Goal: Task Accomplishment & Management: Complete application form

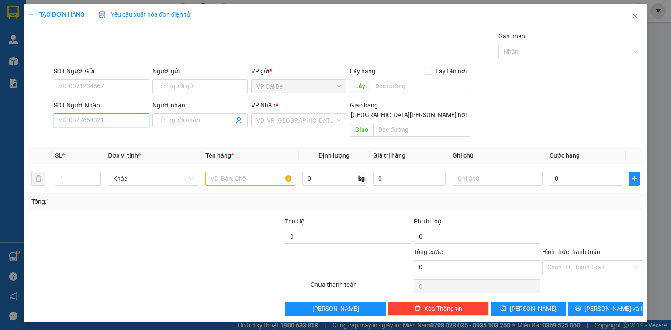
click at [77, 121] on input "SĐT Người Nhận" at bounding box center [101, 121] width 95 height 14
type input "0904414727"
click at [110, 134] on div "0904414727 - [PERSON_NAME]" at bounding box center [102, 138] width 86 height 10
type input "HIẾU"
type input "1.000.000"
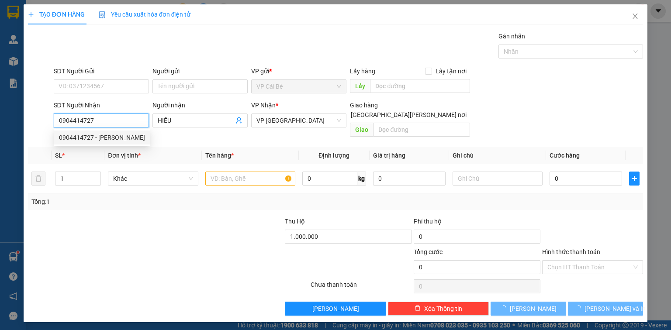
type input "30.000"
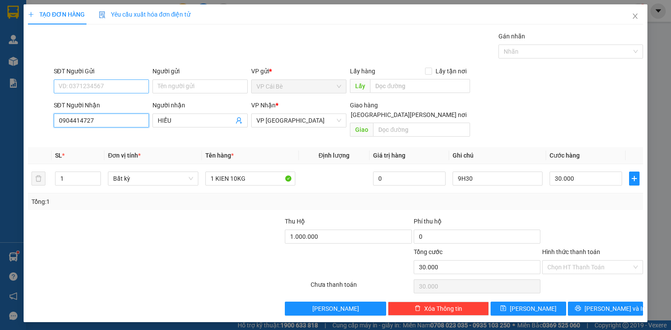
type input "0904414727"
click at [114, 85] on input "SĐT Người Gửi" at bounding box center [101, 86] width 95 height 14
click at [100, 86] on input "SĐT Người Gửi" at bounding box center [101, 86] width 95 height 14
click at [114, 84] on input "SĐT Người Gửi" at bounding box center [101, 86] width 95 height 14
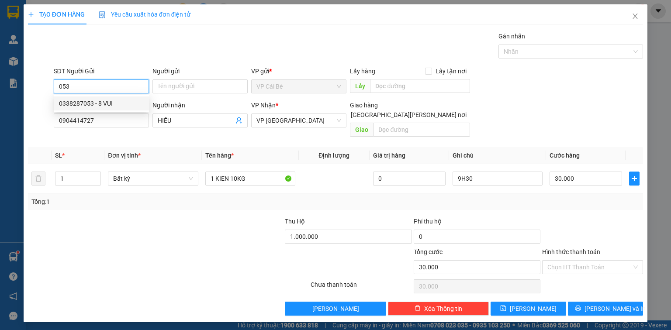
click at [113, 102] on div "0338287053 - 8 VUI" at bounding box center [101, 104] width 85 height 10
type input "0338287053"
type input "8 VUI"
type input "TÁM VUI"
type input "0"
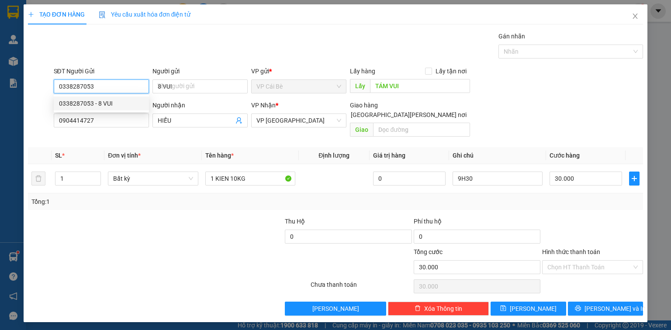
type input "40.000"
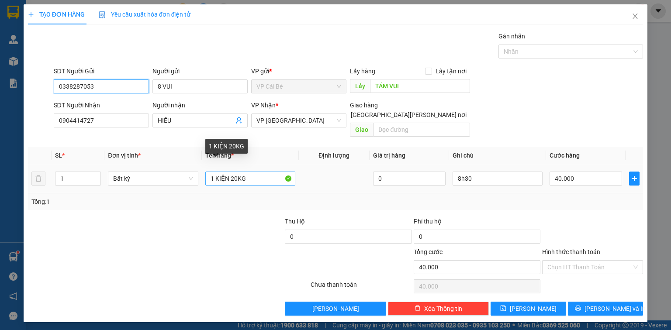
type input "0338287053"
click at [236, 172] on input "1 KIỆN 20KG" at bounding box center [250, 179] width 90 height 14
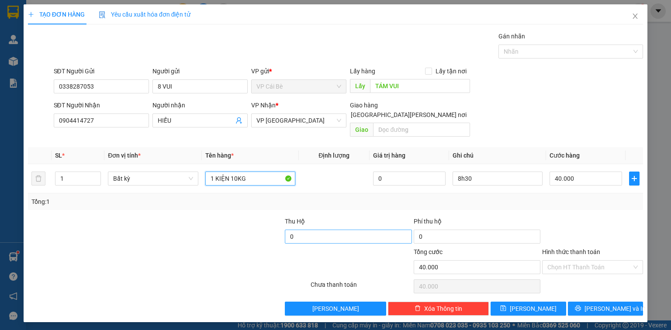
type input "1 KIỆN 10KG"
click at [318, 230] on input "0" at bounding box center [348, 237] width 127 height 14
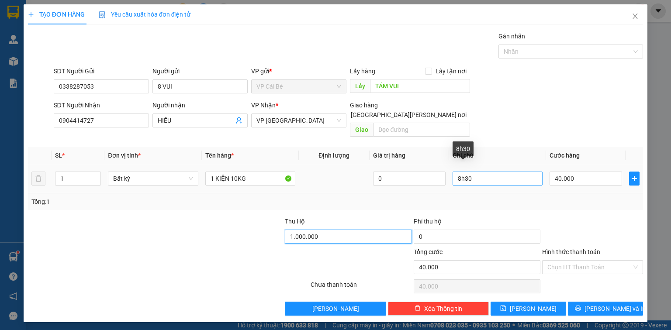
type input "1.000.000"
drag, startPoint x: 479, startPoint y: 166, endPoint x: 419, endPoint y: 175, distance: 60.9
click at [430, 171] on tr "1 Bất kỳ 1 KIỆN 10KG 0 8h30 40.000" at bounding box center [335, 178] width 615 height 29
type input "13h30"
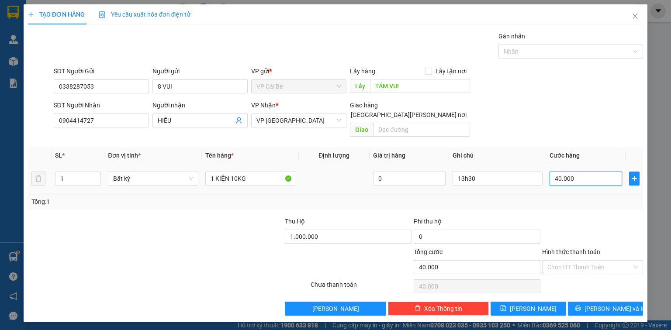
click at [577, 172] on input "40.000" at bounding box center [585, 179] width 72 height 14
type input "3"
type input "30"
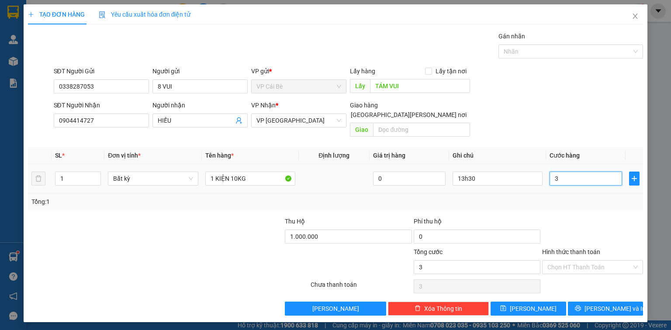
type input "30"
type input "30.000"
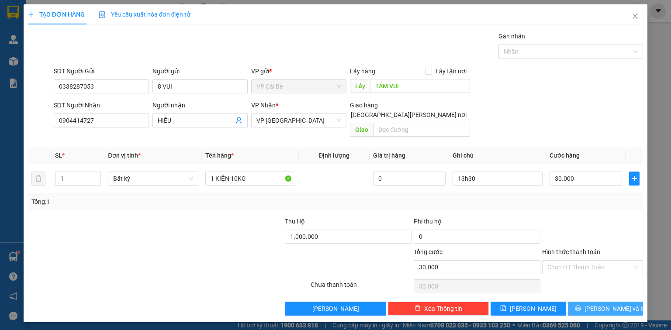
click at [598, 304] on span "Lưu và In" at bounding box center [614, 309] width 61 height 10
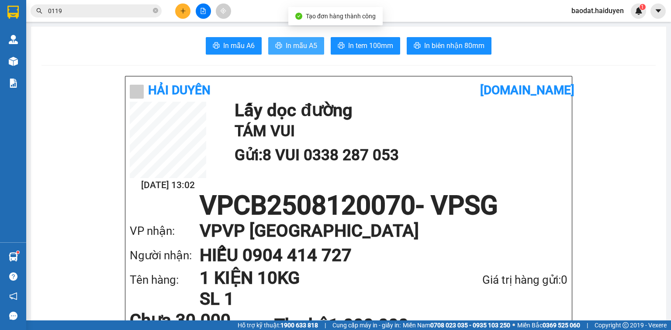
click at [302, 46] on span "In mẫu A5" at bounding box center [301, 45] width 31 height 11
click at [156, 10] on icon "close-circle" at bounding box center [155, 10] width 5 height 5
click at [111, 14] on input "text" at bounding box center [99, 11] width 103 height 10
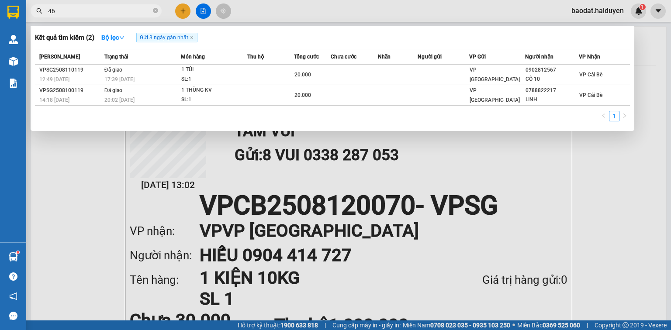
type input "4"
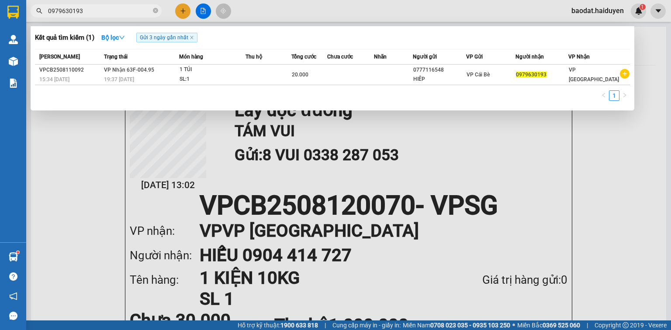
type input "0979630193"
click at [182, 7] on div at bounding box center [335, 165] width 671 height 330
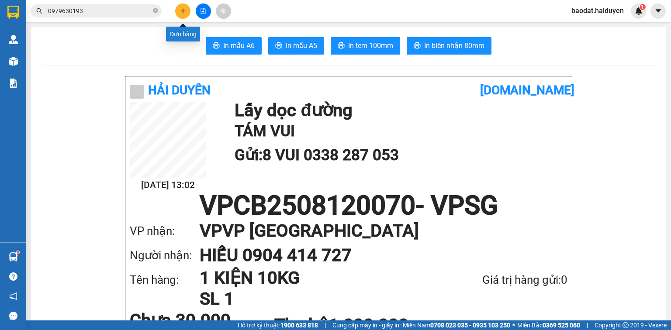
click at [182, 8] on icon "plus" at bounding box center [183, 11] width 6 height 6
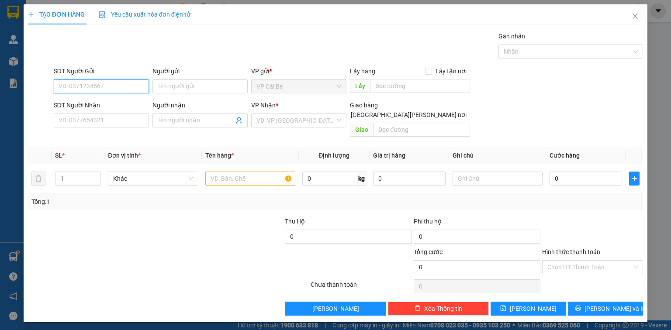
click at [118, 86] on input "SĐT Người Gửi" at bounding box center [101, 86] width 95 height 14
click at [101, 119] on div "0936173273 - TÀI" at bounding box center [102, 118] width 86 height 10
type input "0936173273"
type input "TÀI"
type input "MINH PHONG"
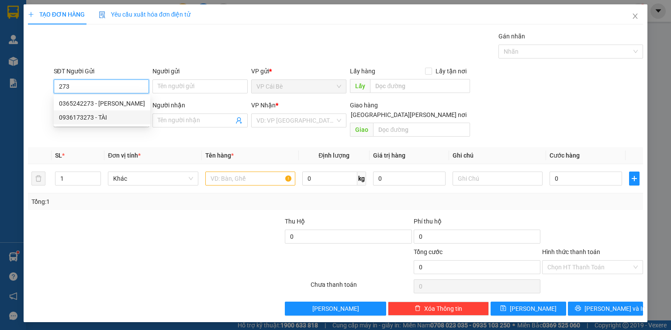
type input "0935575535"
type input "sỹ nha"
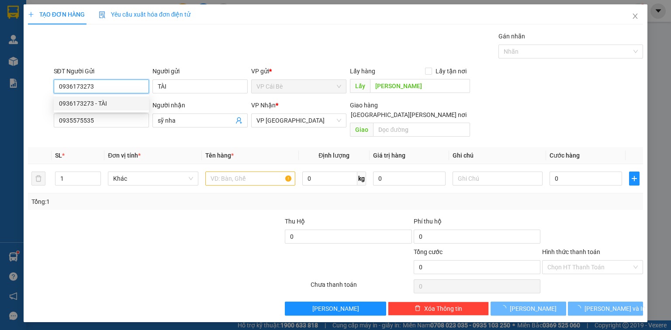
type input "20.000"
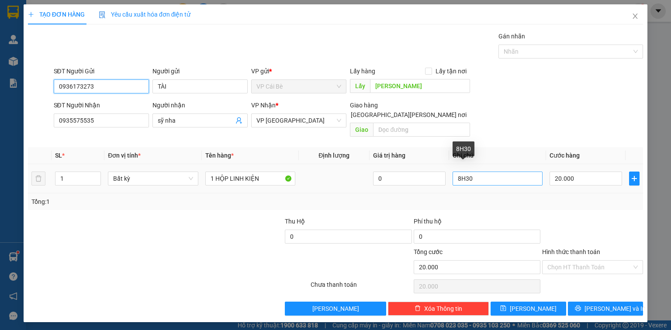
type input "0936173273"
drag, startPoint x: 479, startPoint y: 169, endPoint x: 432, endPoint y: 169, distance: 47.6
click at [432, 169] on tr "1 Bất kỳ 1 HỘP LINH KIỆN 0 8H30 20.000" at bounding box center [335, 178] width 615 height 29
type input "13h30"
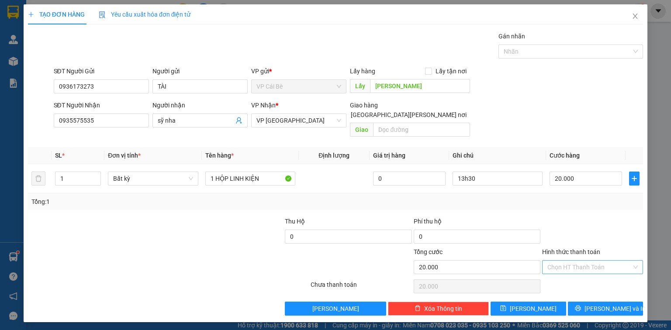
click at [585, 261] on input "Hình thức thanh toán" at bounding box center [589, 267] width 84 height 13
click at [579, 271] on div "Tại văn phòng" at bounding box center [592, 274] width 90 height 10
type input "0"
click at [506, 305] on icon "save" at bounding box center [503, 308] width 6 height 6
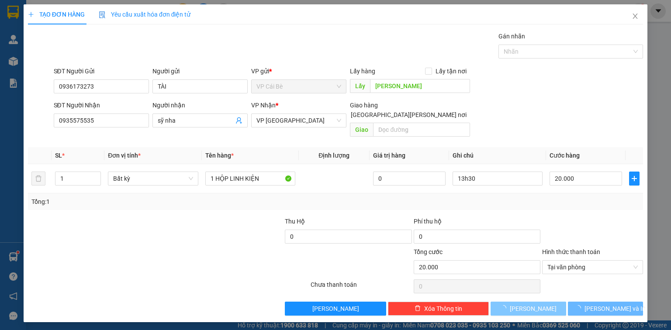
type input "0"
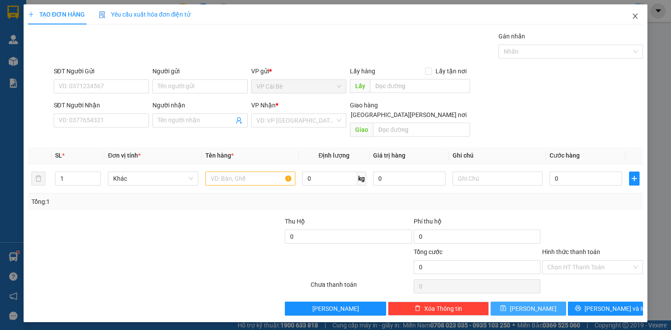
drag, startPoint x: 634, startPoint y: 17, endPoint x: 634, endPoint y: 12, distance: 5.2
click at [634, 14] on icon "close" at bounding box center [634, 16] width 7 height 7
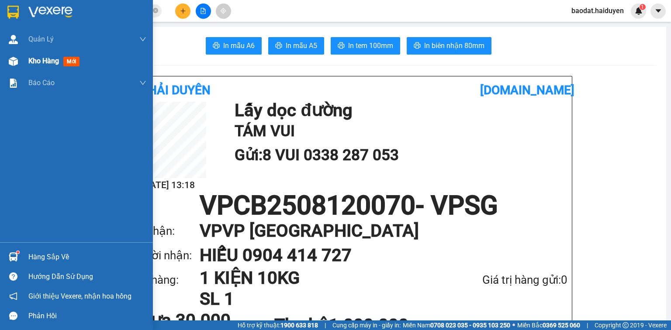
click at [19, 64] on div at bounding box center [13, 61] width 15 height 15
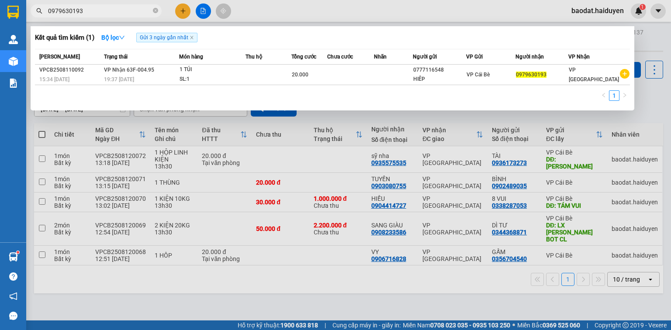
drag, startPoint x: 93, startPoint y: 12, endPoint x: 0, endPoint y: 18, distance: 93.2
click at [0, 18] on section "Kết quả tìm kiếm ( 1 ) Bộ lọc Gửi 3 ngày gần nhất Mã ĐH Trạng thái Món hàng Thu…" at bounding box center [335, 165] width 671 height 330
type input "2242"
click at [590, 13] on div at bounding box center [335, 165] width 671 height 330
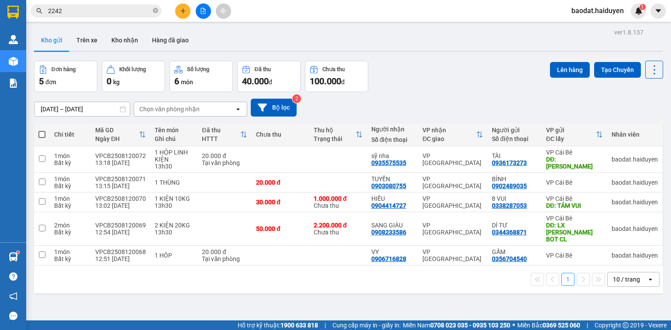
click at [590, 13] on span "baodat.haiduyen" at bounding box center [597, 10] width 66 height 11
click at [590, 27] on span "Đăng xuất" at bounding box center [601, 27] width 48 height 10
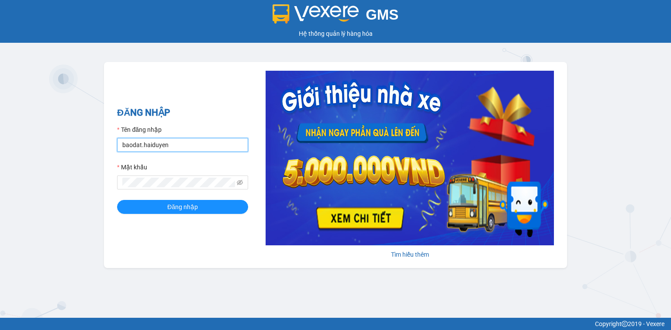
click at [182, 145] on input "baodat.haiduyen" at bounding box center [182, 145] width 131 height 14
type input "thanhtai.haiduyen"
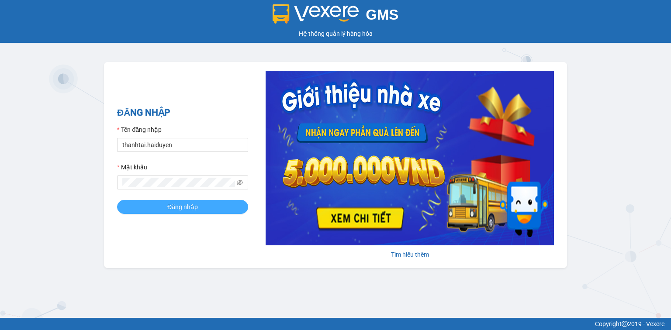
click at [203, 204] on button "Đăng nhập" at bounding box center [182, 207] width 131 height 14
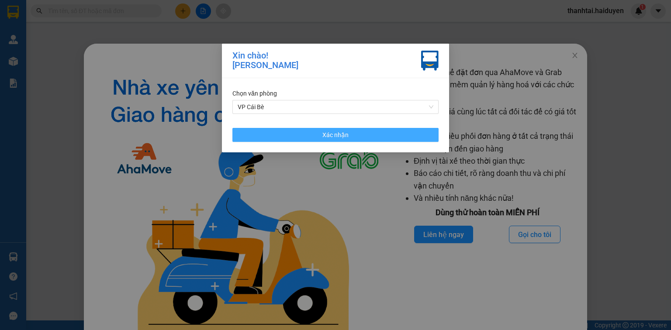
drag, startPoint x: 346, startPoint y: 134, endPoint x: 584, endPoint y: 94, distance: 241.3
click at [353, 134] on button "Xác nhận" at bounding box center [335, 135] width 206 height 14
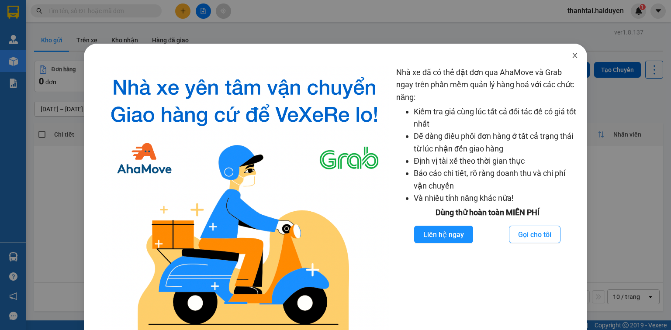
click at [571, 54] on icon "close" at bounding box center [574, 55] width 7 height 7
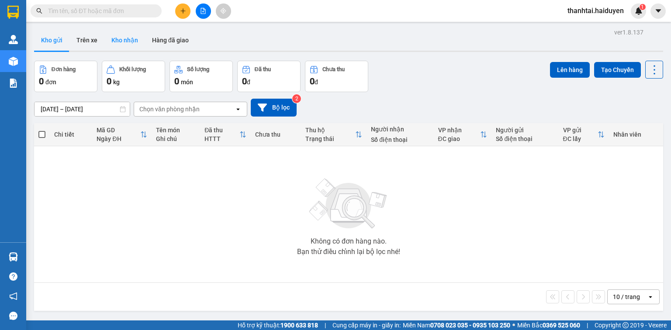
click at [121, 40] on button "Kho nhận" at bounding box center [124, 40] width 41 height 21
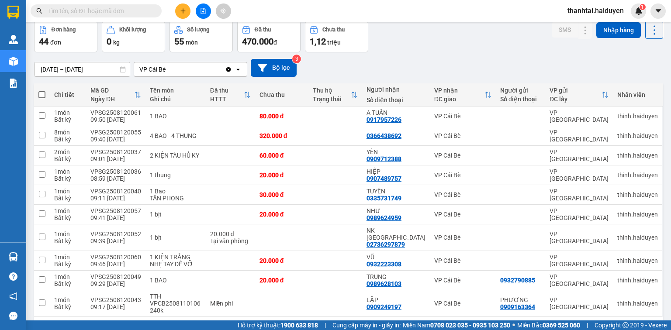
scroll to position [63, 0]
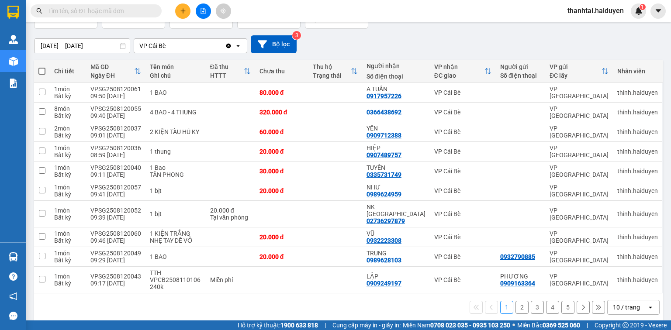
click at [515, 301] on button "2" at bounding box center [521, 307] width 13 height 13
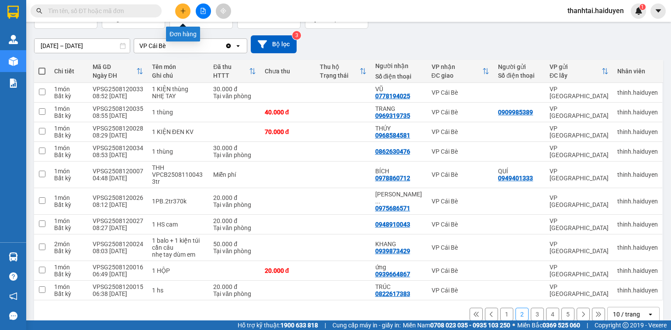
click at [185, 10] on icon "plus" at bounding box center [182, 10] width 5 height 0
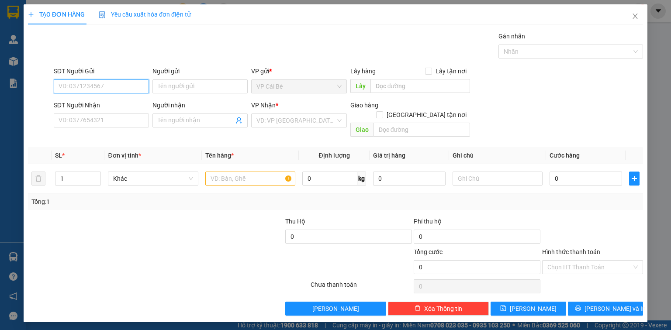
click at [185, 11] on span "Yêu cầu xuất hóa đơn điện tử" at bounding box center [145, 14] width 92 height 7
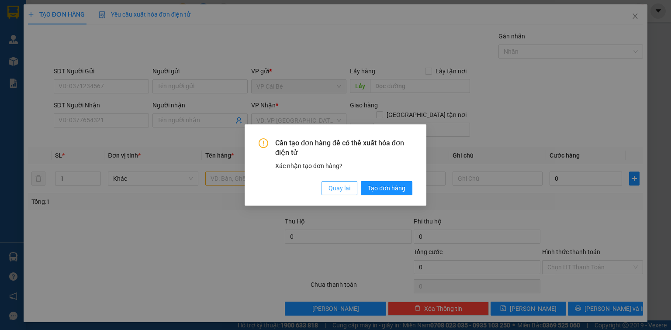
click at [336, 188] on span "Quay lại" at bounding box center [339, 188] width 22 height 10
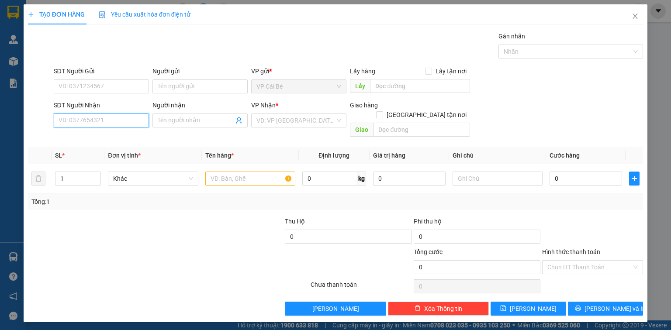
click at [97, 121] on input "SĐT Người Nhận" at bounding box center [101, 121] width 95 height 14
click at [84, 83] on input "SĐT Người Gửi" at bounding box center [101, 86] width 95 height 14
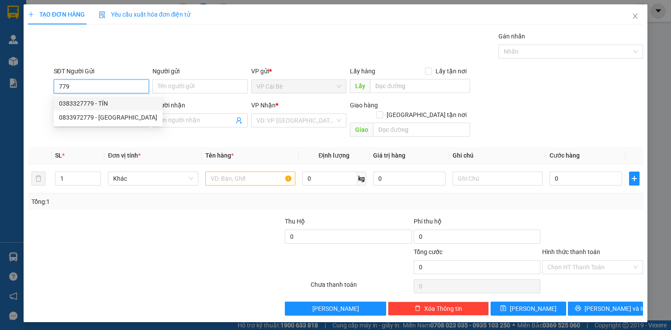
click at [93, 100] on div "0383327779 - TÍN" at bounding box center [108, 104] width 98 height 10
type input "0383327779"
type input "TÍN"
type input "UB BÌNH PHÚ"
type input "0937110544"
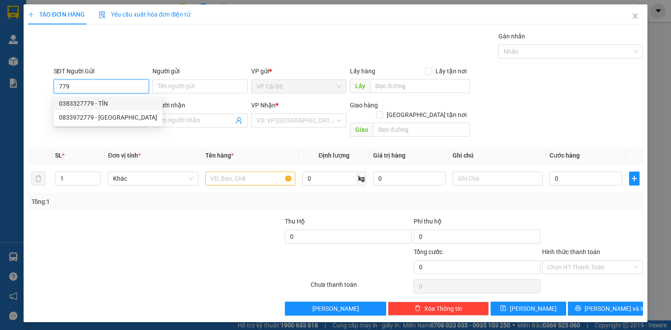
type input "NA"
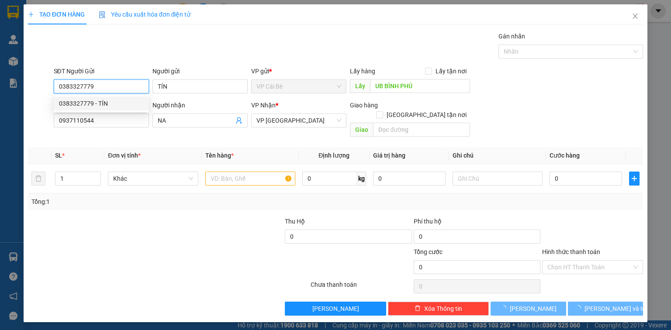
type input "50.000"
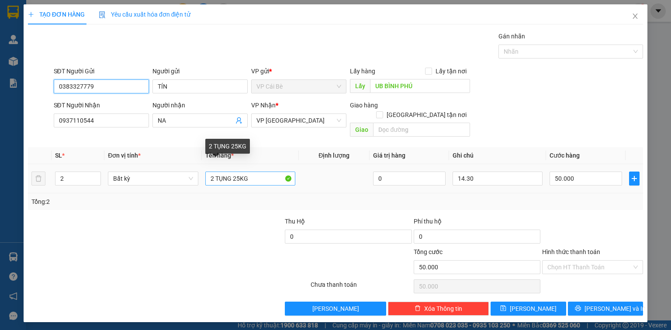
type input "0383327779"
drag, startPoint x: 238, startPoint y: 168, endPoint x: 242, endPoint y: 171, distance: 4.9
click at [242, 172] on input "2 TỤNG 25KG" at bounding box center [250, 179] width 90 height 14
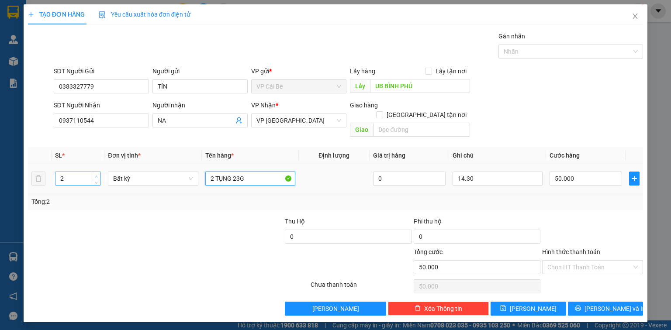
type input "2 TỤNG 23G"
type input "3"
click at [96, 174] on span "up" at bounding box center [95, 176] width 5 height 5
click at [586, 172] on input "50.000" at bounding box center [585, 179] width 72 height 14
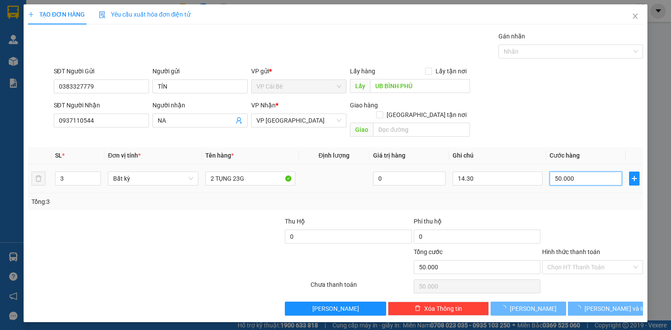
type input "0"
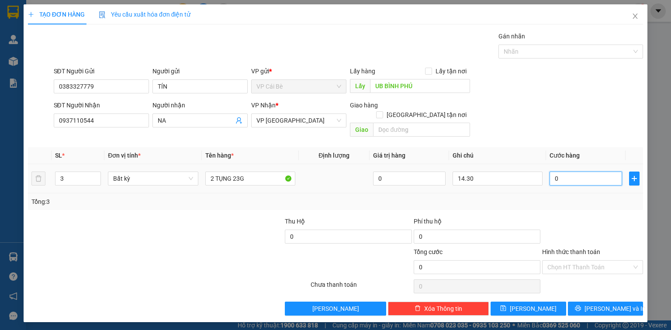
type input "7"
type input "07"
type input "70"
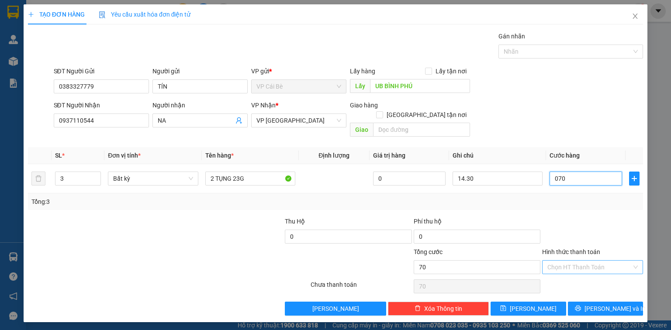
type input "070"
type input "70.000"
click at [566, 261] on input "Hình thức thanh toán" at bounding box center [589, 267] width 84 height 13
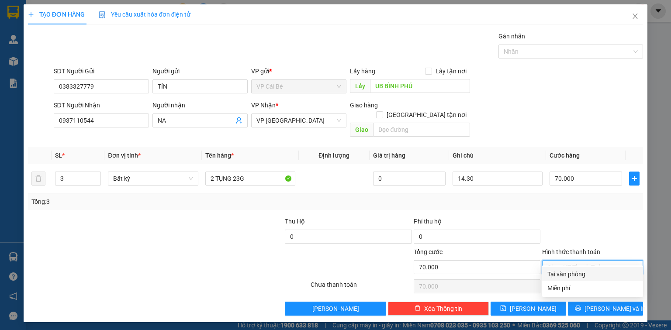
click at [564, 278] on div "Tại văn phòng" at bounding box center [592, 274] width 90 height 10
type input "0"
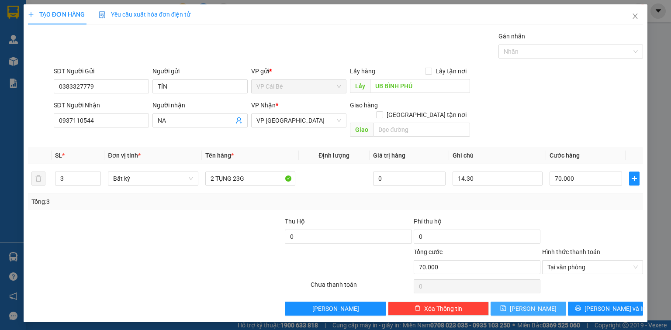
click at [537, 304] on span "Lưu" at bounding box center [533, 309] width 47 height 10
type input "0"
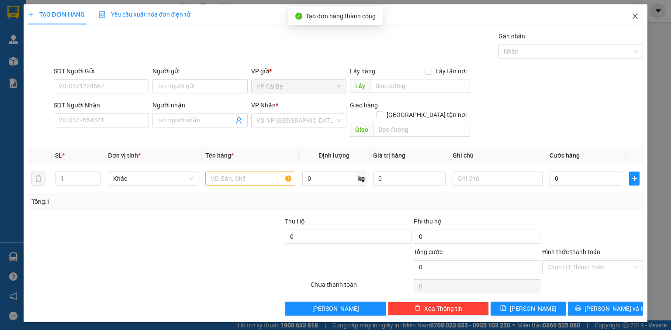
click at [633, 14] on icon "close" at bounding box center [635, 16] width 5 height 5
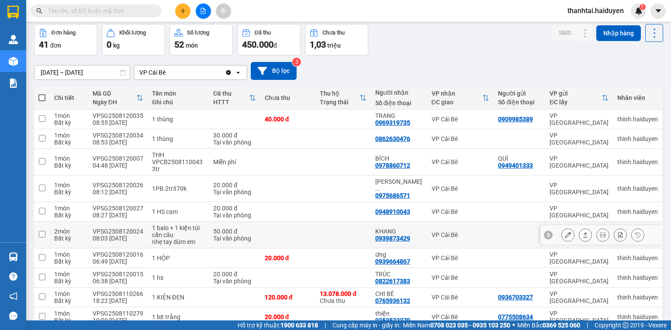
scroll to position [70, 0]
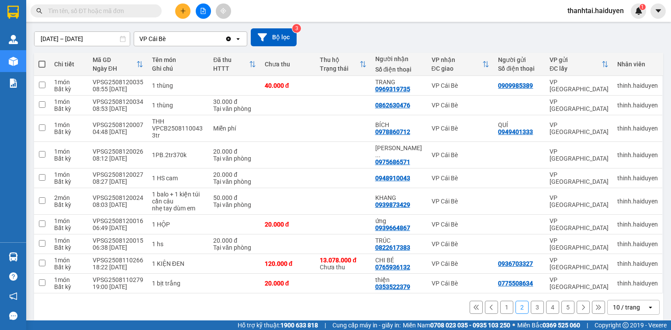
click at [531, 301] on button "3" at bounding box center [537, 307] width 13 height 13
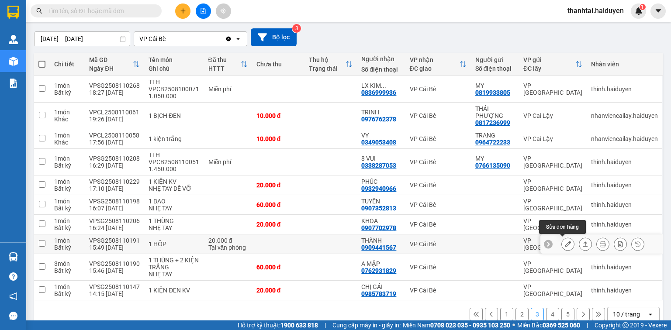
click at [565, 245] on icon at bounding box center [568, 244] width 6 height 6
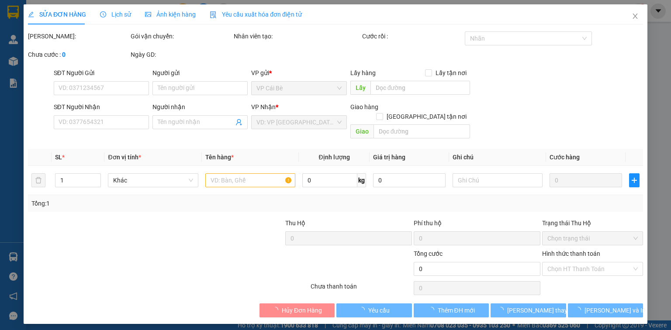
type input "0909441567"
type input "THÀNH"
type input "20.000"
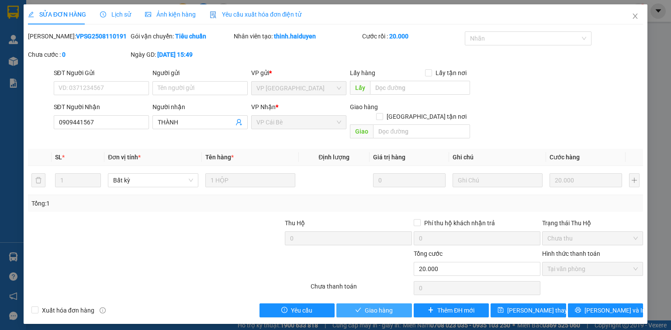
drag, startPoint x: 394, startPoint y: 302, endPoint x: 375, endPoint y: 289, distance: 23.9
click at [393, 304] on button "Giao hàng" at bounding box center [374, 310] width 76 height 14
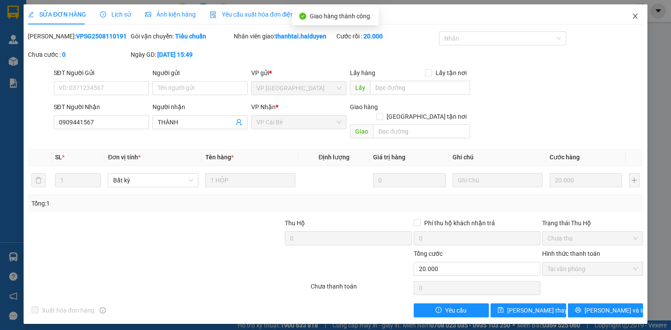
click at [634, 16] on icon "close" at bounding box center [635, 16] width 5 height 5
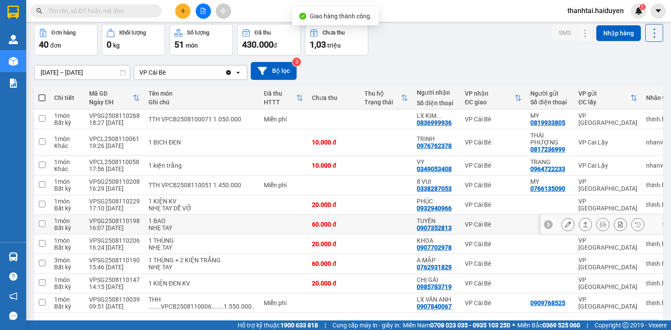
scroll to position [67, 0]
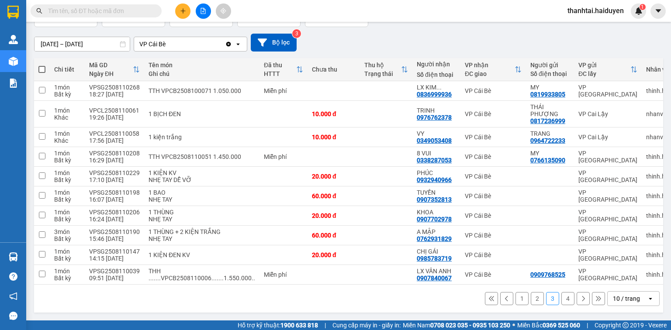
click at [562, 298] on button "4" at bounding box center [567, 298] width 13 height 13
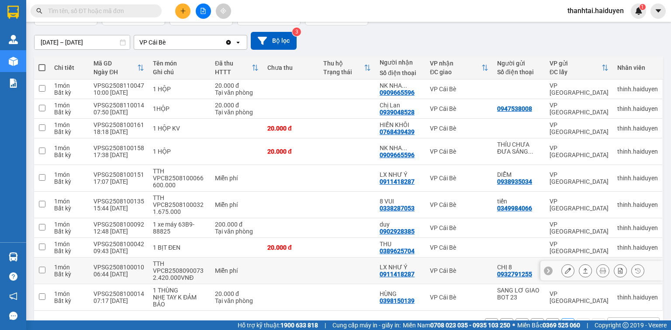
scroll to position [91, 0]
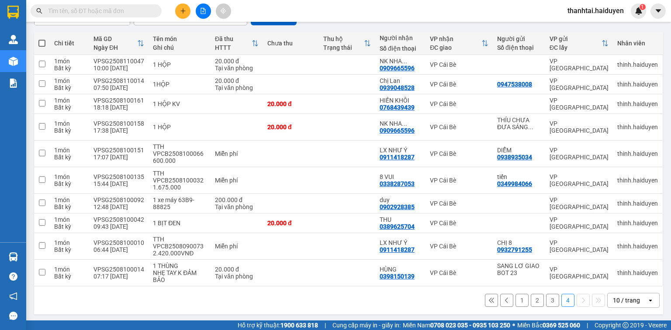
click at [546, 301] on button "3" at bounding box center [552, 300] width 13 height 13
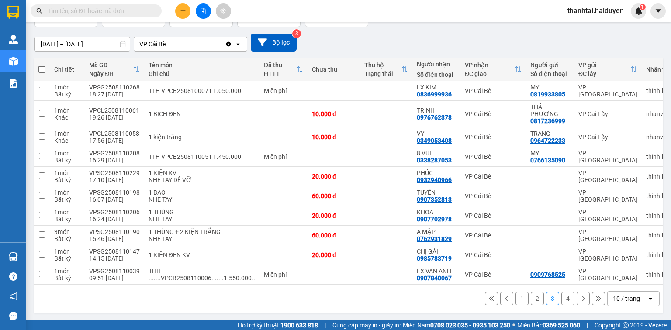
scroll to position [67, 0]
click at [98, 10] on input "text" at bounding box center [99, 11] width 103 height 10
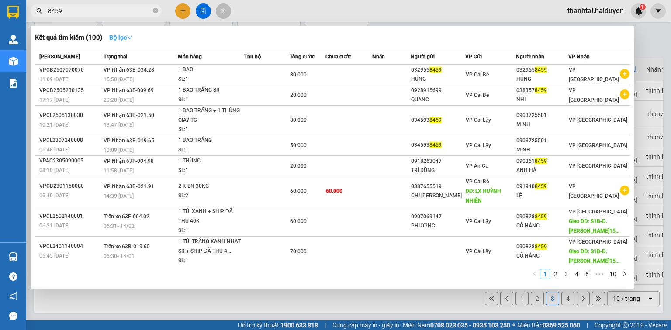
type input "8459"
click at [132, 37] on icon "down" at bounding box center [130, 37] width 6 height 6
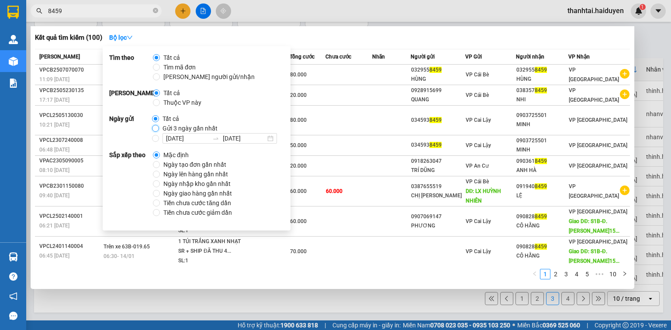
click at [157, 129] on input "Gửi 3 ngày gần nhất" at bounding box center [155, 128] width 7 height 7
radio input "true"
radio input "false"
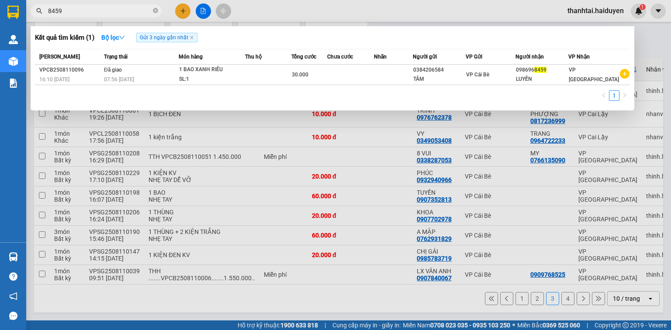
click at [108, 14] on input "8459" at bounding box center [99, 11] width 103 height 10
click at [112, 7] on input "8459" at bounding box center [99, 11] width 103 height 10
type input "8"
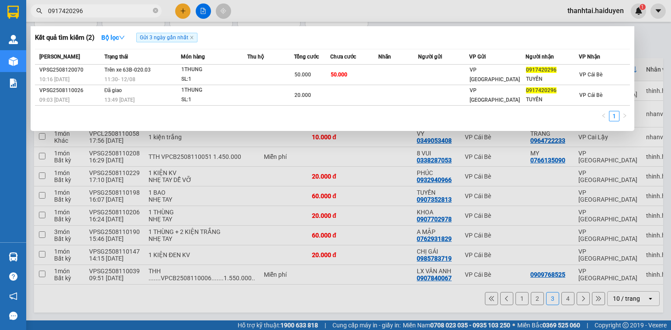
click at [123, 9] on input "0917420296" at bounding box center [99, 11] width 103 height 10
type input "0"
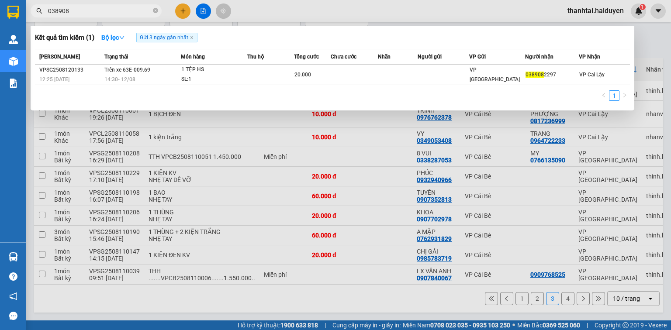
click at [122, 14] on input "038908" at bounding box center [99, 11] width 103 height 10
type input "0"
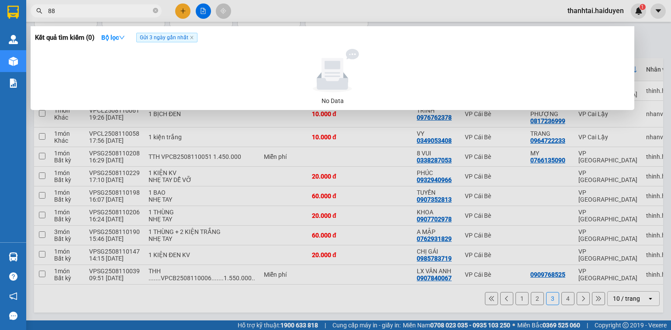
type input "8"
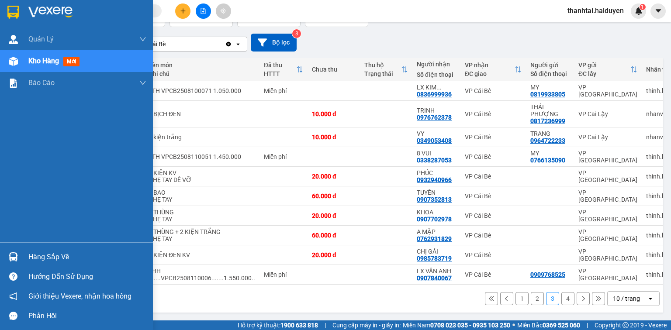
click at [42, 61] on span "Kho hàng" at bounding box center [43, 61] width 31 height 8
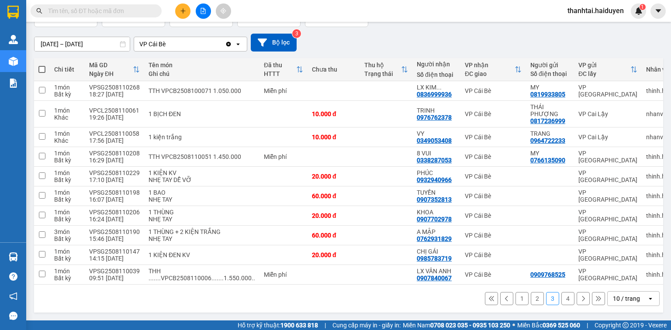
click at [115, 9] on input "text" at bounding box center [99, 11] width 103 height 10
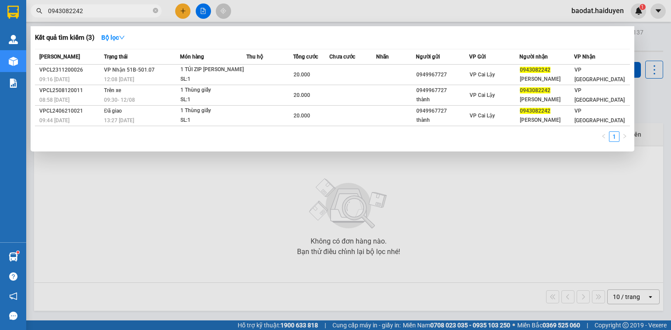
click at [594, 12] on div at bounding box center [335, 165] width 671 height 330
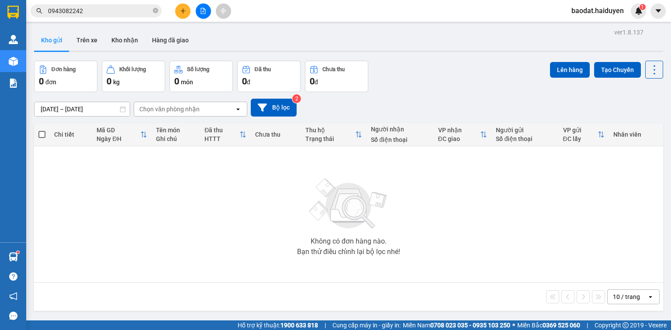
click at [583, 7] on span "baodat.haiduyen" at bounding box center [597, 10] width 66 height 11
click at [586, 26] on span "Đăng xuất" at bounding box center [601, 27] width 48 height 10
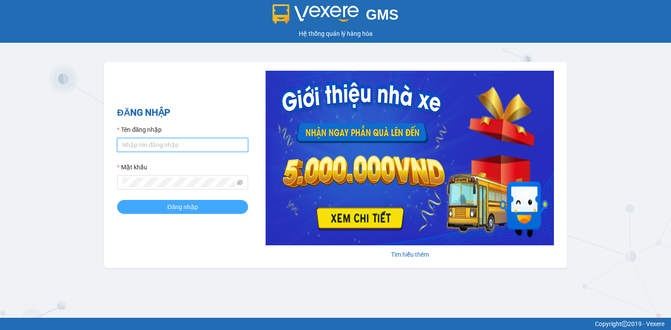
type input "thanhtai.haiduyen"
click at [189, 208] on span "Đăng nhập" at bounding box center [182, 207] width 31 height 10
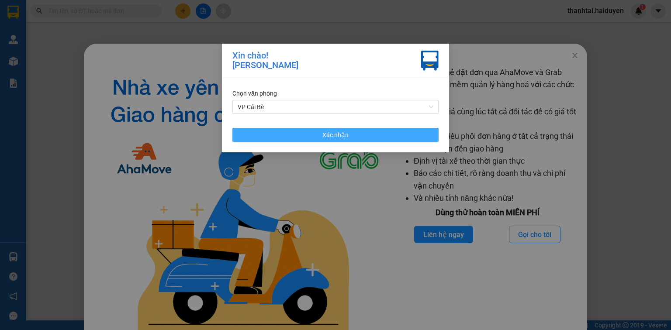
click at [372, 133] on button "Xác nhận" at bounding box center [335, 135] width 206 height 14
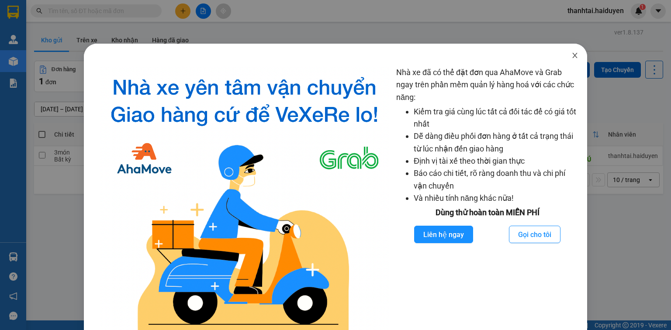
click at [571, 58] on icon "close" at bounding box center [574, 55] width 7 height 7
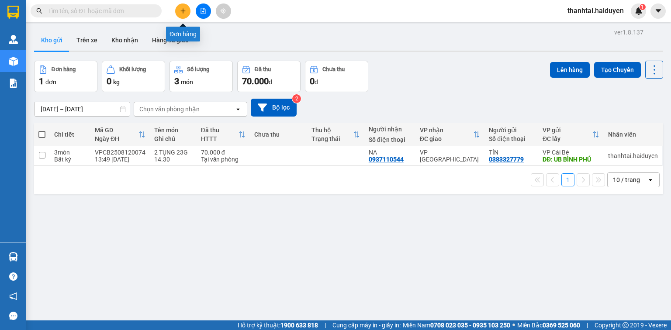
click at [180, 14] on button at bounding box center [182, 10] width 15 height 15
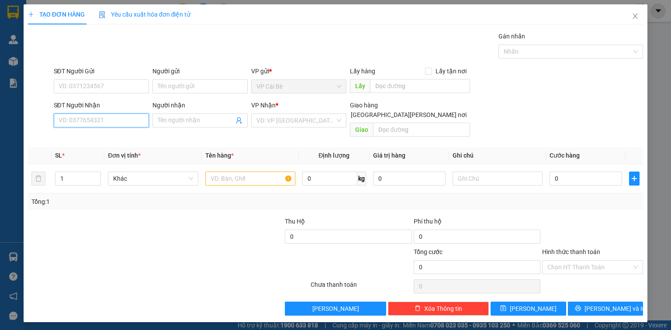
click at [106, 121] on input "SĐT Người Nhận" at bounding box center [101, 121] width 95 height 14
type input "0901102308"
click at [105, 134] on div "0901102308 - TÂN" at bounding box center [101, 138] width 85 height 10
type input "TÂN"
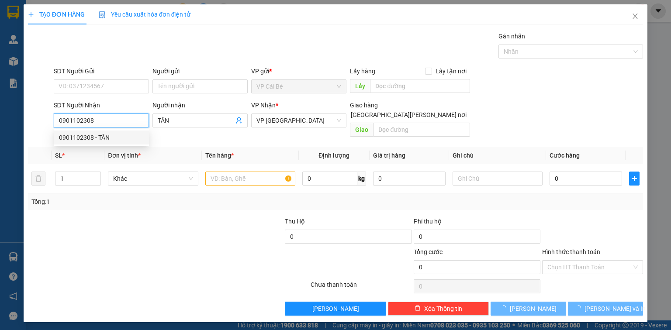
type input "20.000"
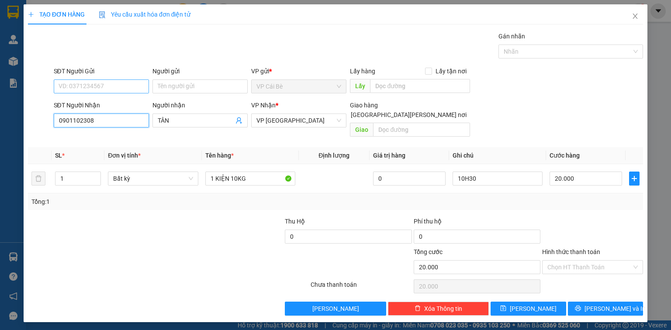
type input "0901102308"
click at [97, 86] on input "SĐT Người Gửi" at bounding box center [101, 86] width 95 height 14
click at [115, 103] on div "0836999936 - LX KIM CƯƠNG" at bounding box center [106, 104] width 95 height 10
type input "0836999936"
type input "LX KIM CƯƠNG"
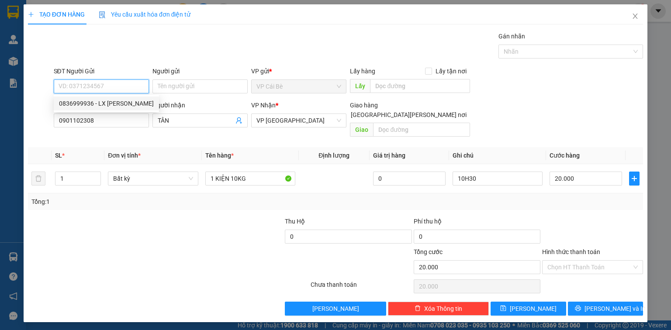
type input "BÀ TỒN"
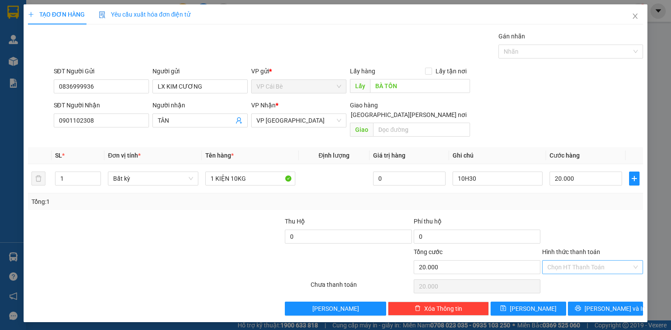
click at [578, 261] on input "Hình thức thanh toán" at bounding box center [589, 267] width 84 height 13
click at [580, 274] on div "Tại văn phòng" at bounding box center [592, 274] width 90 height 10
type input "0"
click at [463, 172] on input "10H30" at bounding box center [497, 179] width 90 height 14
type input "15H30"
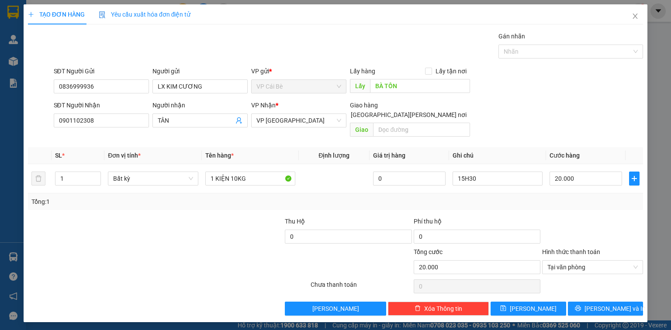
click at [576, 203] on div "Transit Pickup Surcharge Ids Transit Deliver Surcharge Ids Transit Deliver Surc…" at bounding box center [335, 173] width 615 height 284
click at [539, 302] on button "Lưu" at bounding box center [528, 309] width 76 height 14
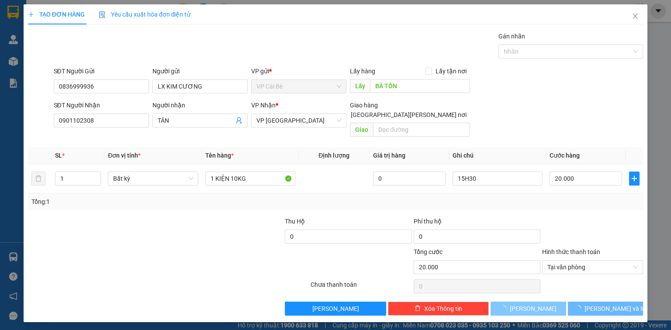
type input "0"
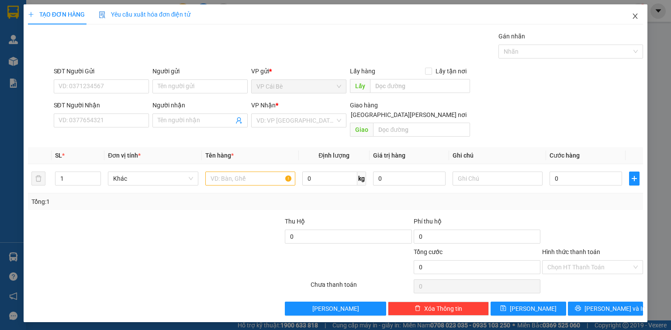
click at [634, 17] on icon "close" at bounding box center [635, 16] width 5 height 5
